Goal: Check status: Check status

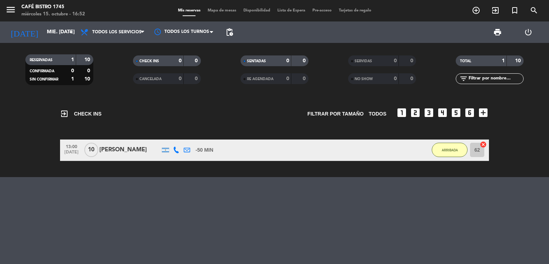
click at [62, 32] on input "mié. [DATE]" at bounding box center [77, 32] width 68 height 13
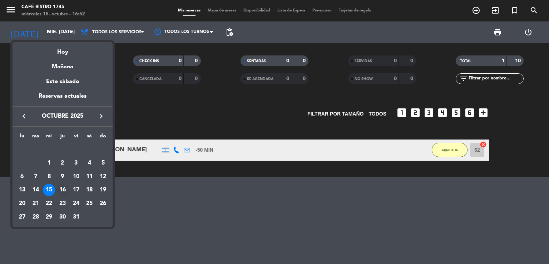
click at [63, 191] on div "16" at bounding box center [62, 190] width 12 height 12
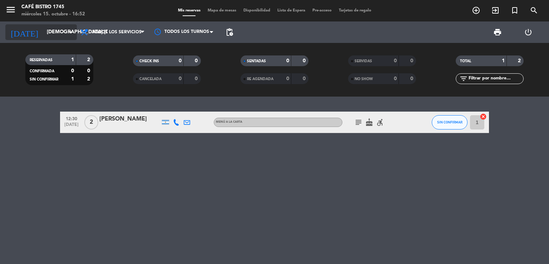
click at [55, 33] on input "[DEMOGRAPHIC_DATA] [DATE]" at bounding box center [77, 32] width 68 height 13
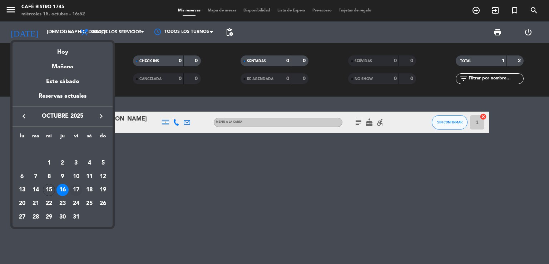
click at [77, 190] on div "17" at bounding box center [76, 190] width 12 height 12
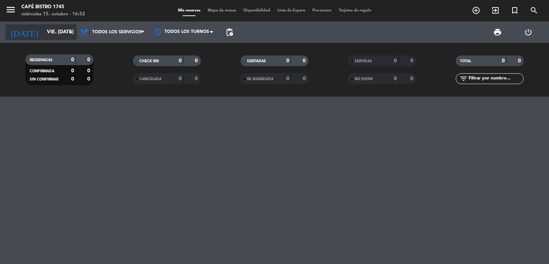
click at [60, 33] on input "vie. [DATE]" at bounding box center [77, 32] width 68 height 13
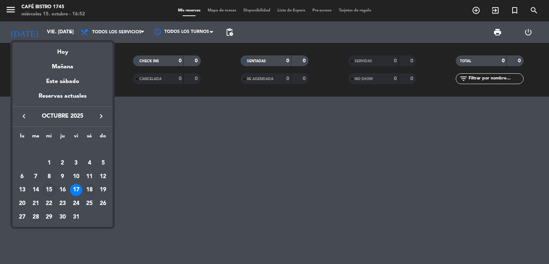
click at [87, 190] on div "18" at bounding box center [89, 190] width 12 height 12
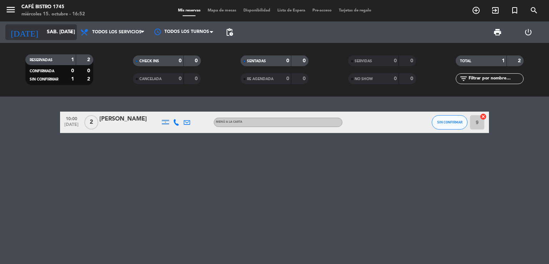
click at [57, 27] on input "sáb. [DATE]" at bounding box center [77, 32] width 68 height 13
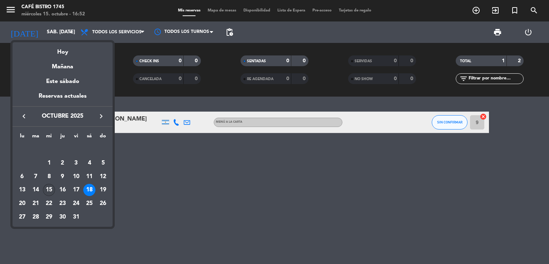
click at [52, 191] on div "15" at bounding box center [49, 190] width 12 height 12
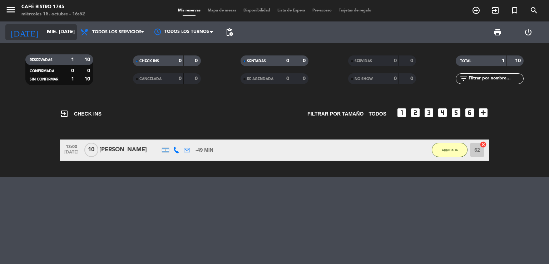
click at [53, 31] on input "mié. [DATE]" at bounding box center [77, 32] width 68 height 13
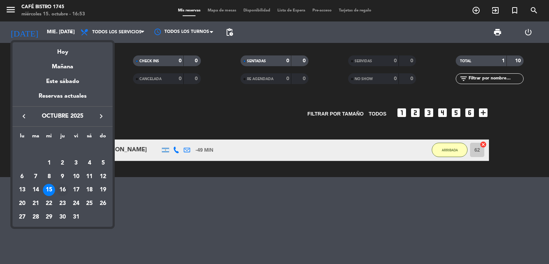
click at [59, 189] on div "16" at bounding box center [62, 190] width 12 height 12
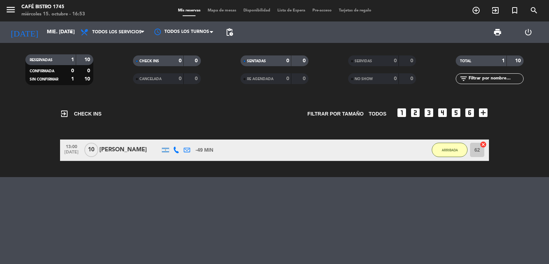
type input "[DEMOGRAPHIC_DATA] [DATE]"
